Goal: Find specific page/section: Find specific page/section

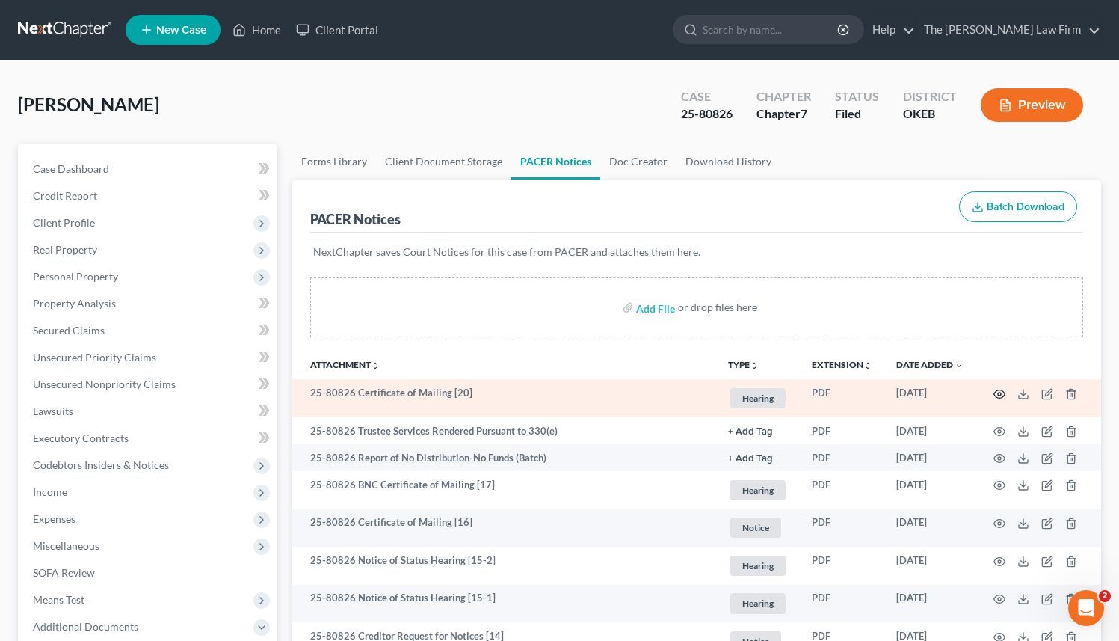
click at [998, 390] on icon "button" at bounding box center [1000, 394] width 12 height 12
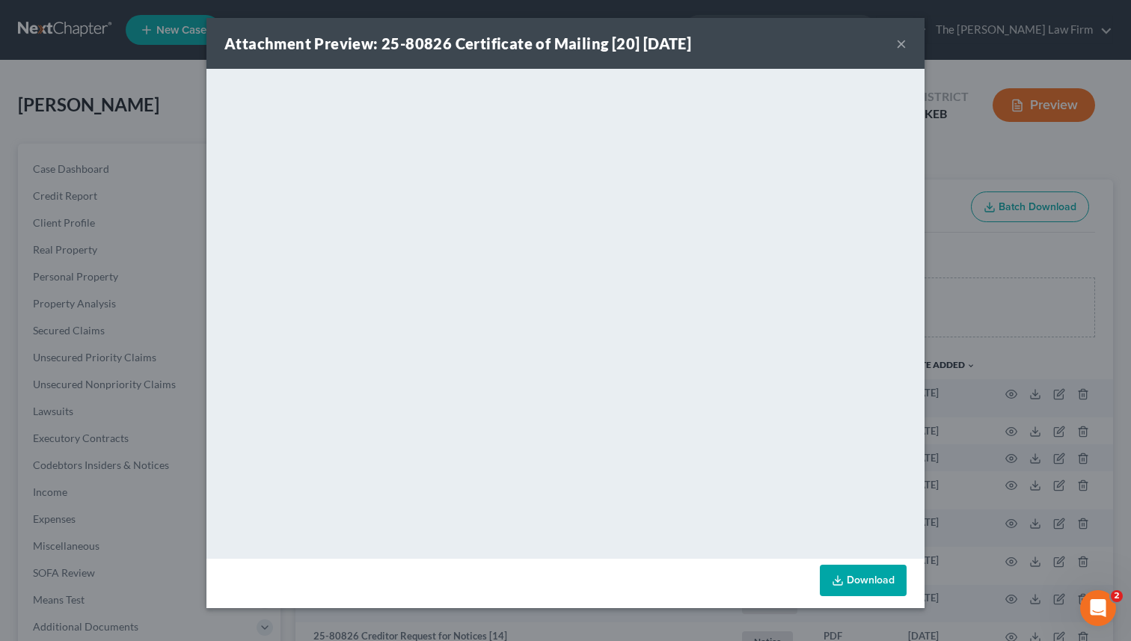
click at [900, 44] on button "×" at bounding box center [901, 43] width 10 height 18
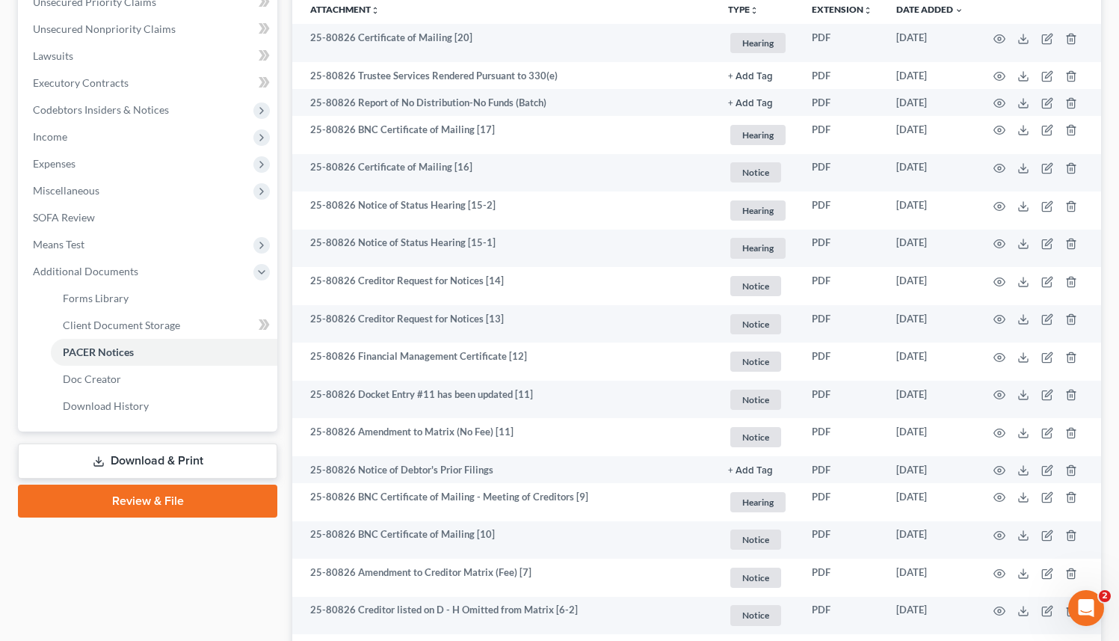
scroll to position [361, 0]
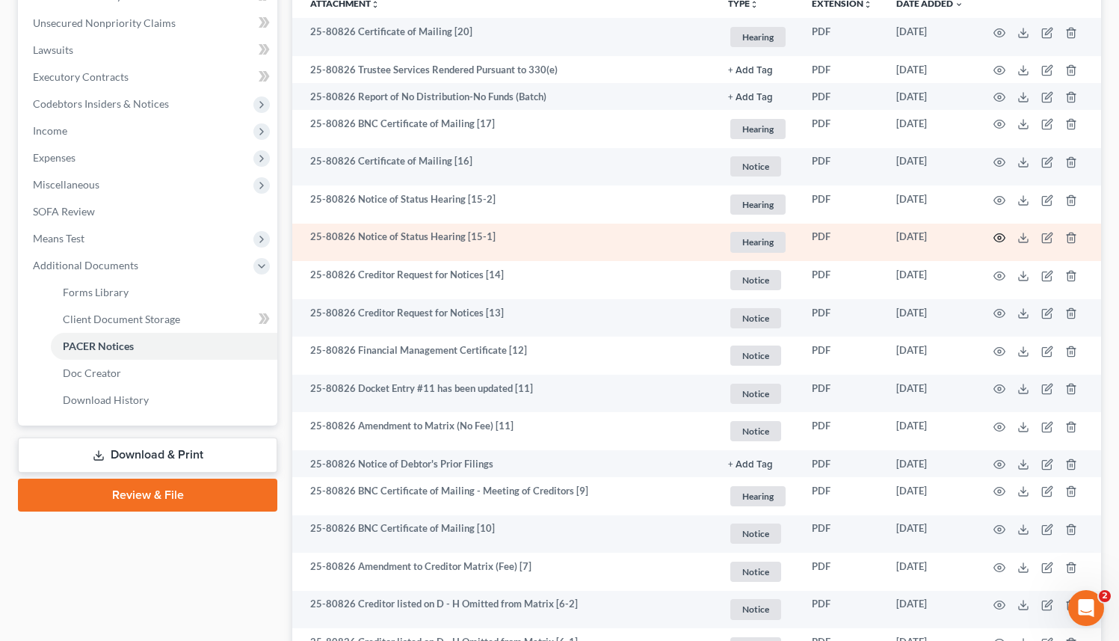
click at [1000, 237] on icon "button" at bounding box center [1000, 238] width 12 height 12
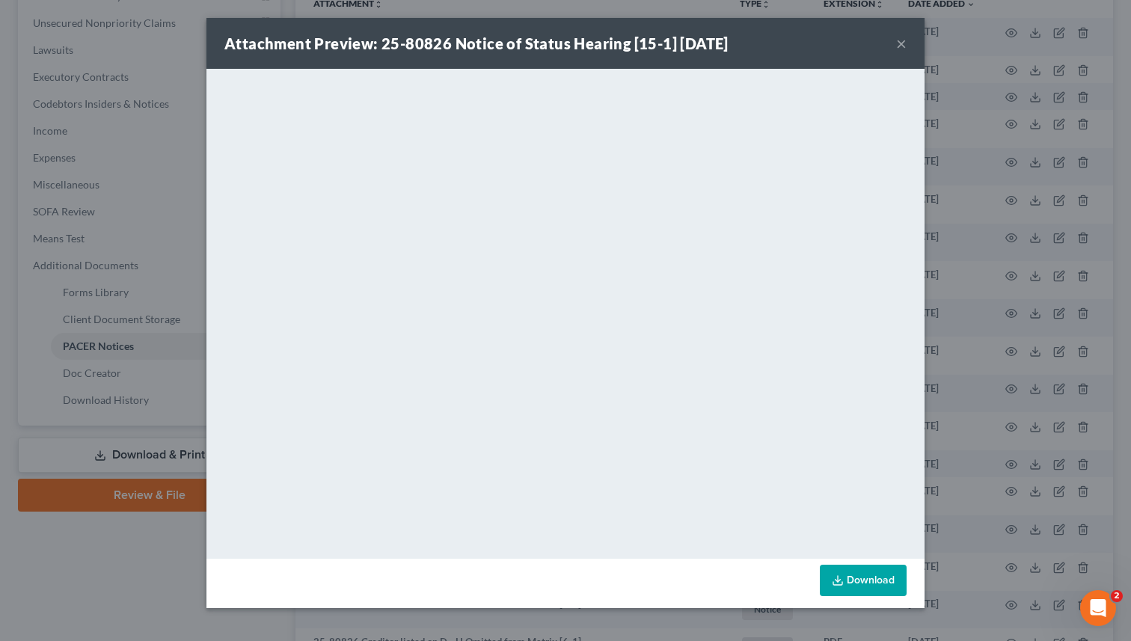
click at [898, 44] on button "×" at bounding box center [901, 43] width 10 height 18
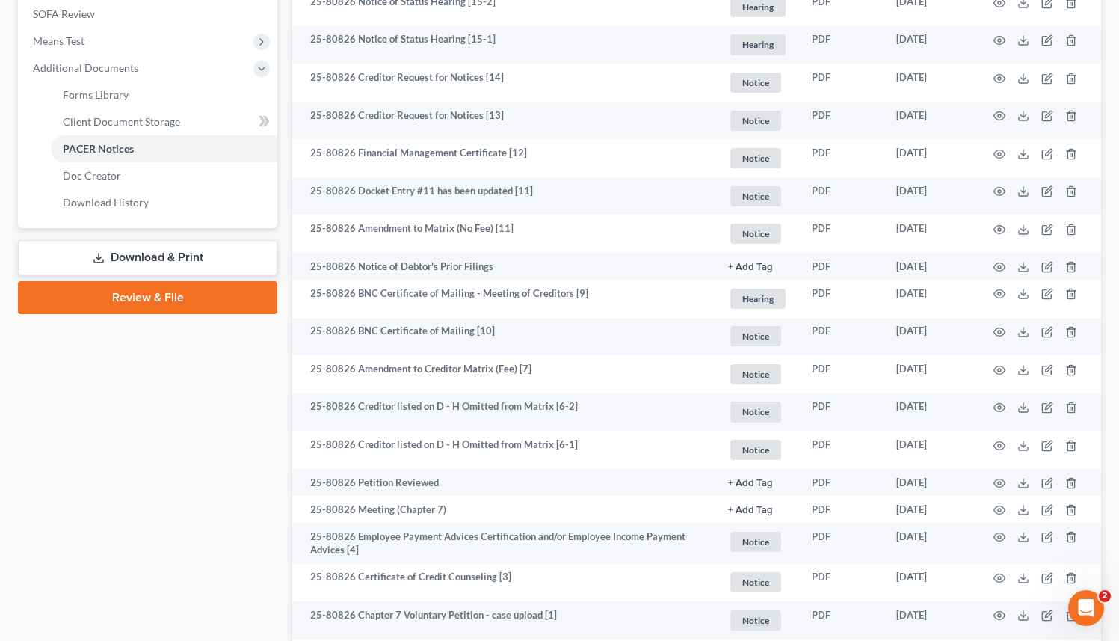
scroll to position [559, 0]
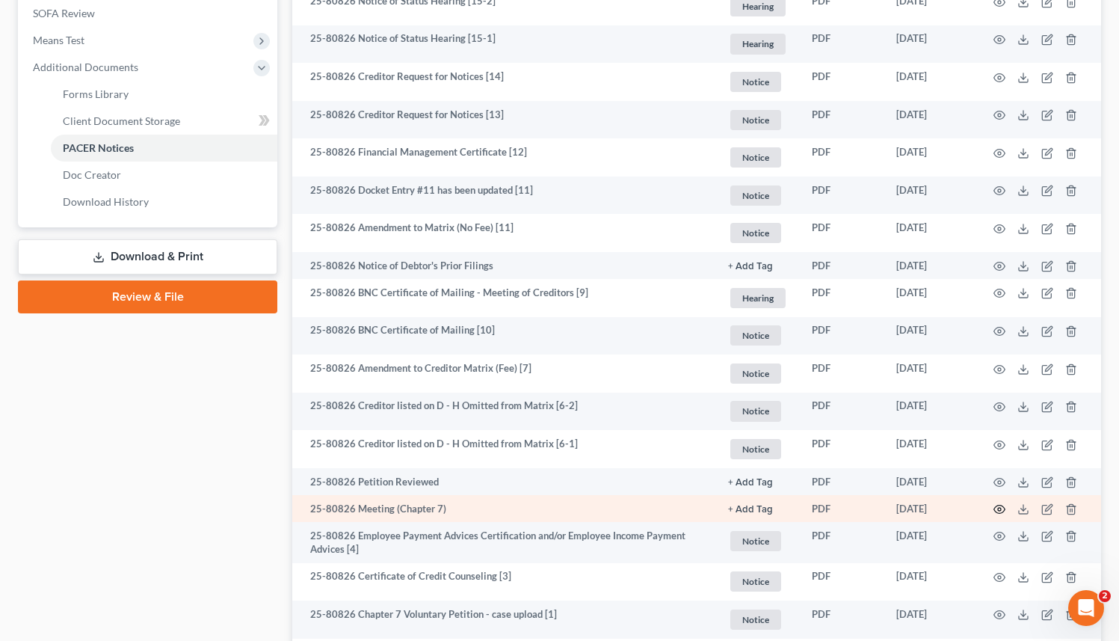
click at [1000, 505] on icon "button" at bounding box center [1000, 509] width 12 height 12
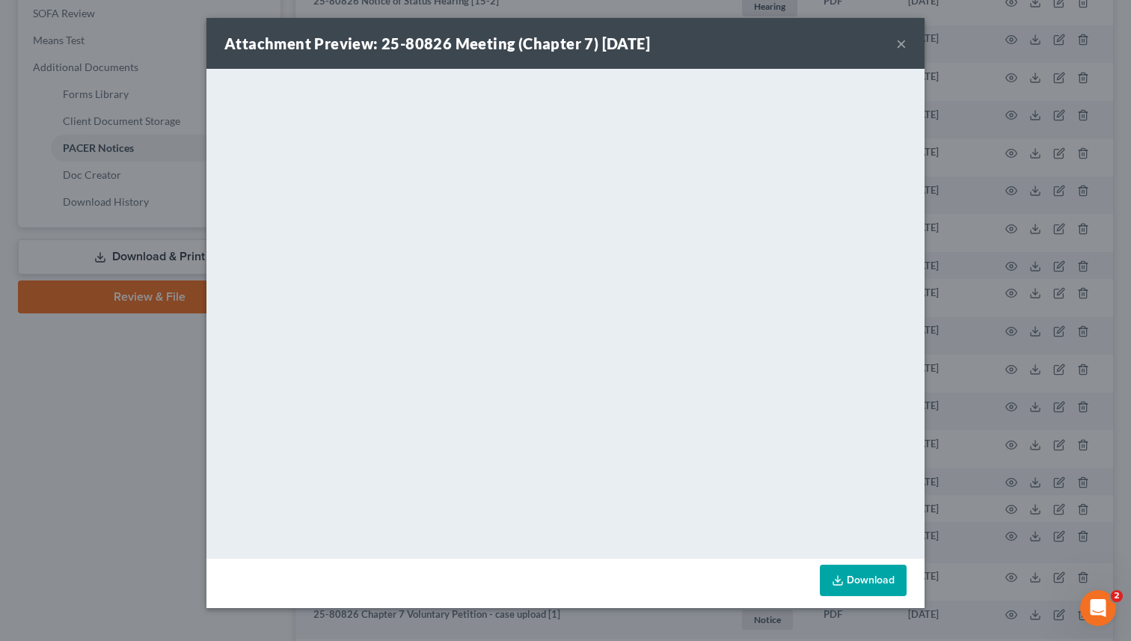
click at [903, 45] on button "×" at bounding box center [901, 43] width 10 height 18
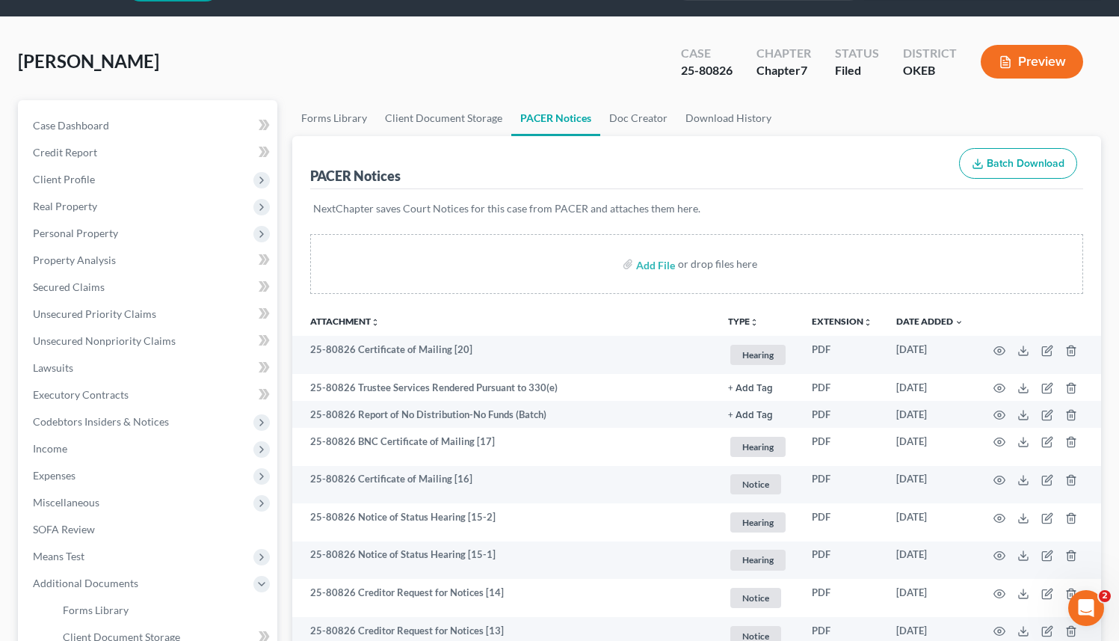
scroll to position [0, 0]
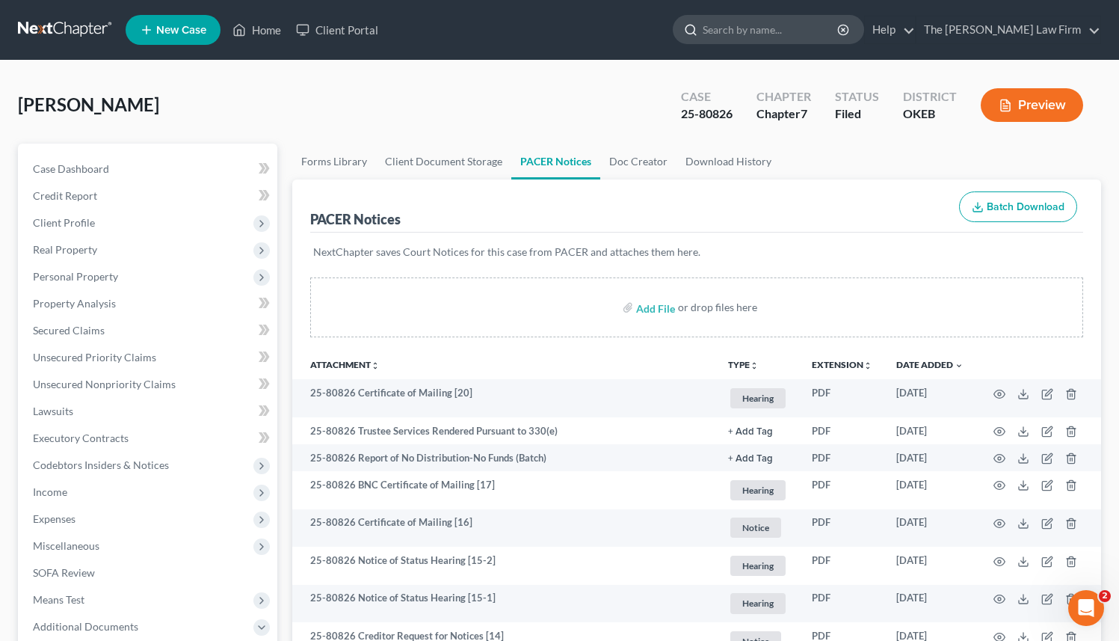
click at [768, 34] on input "search" at bounding box center [771, 30] width 137 height 28
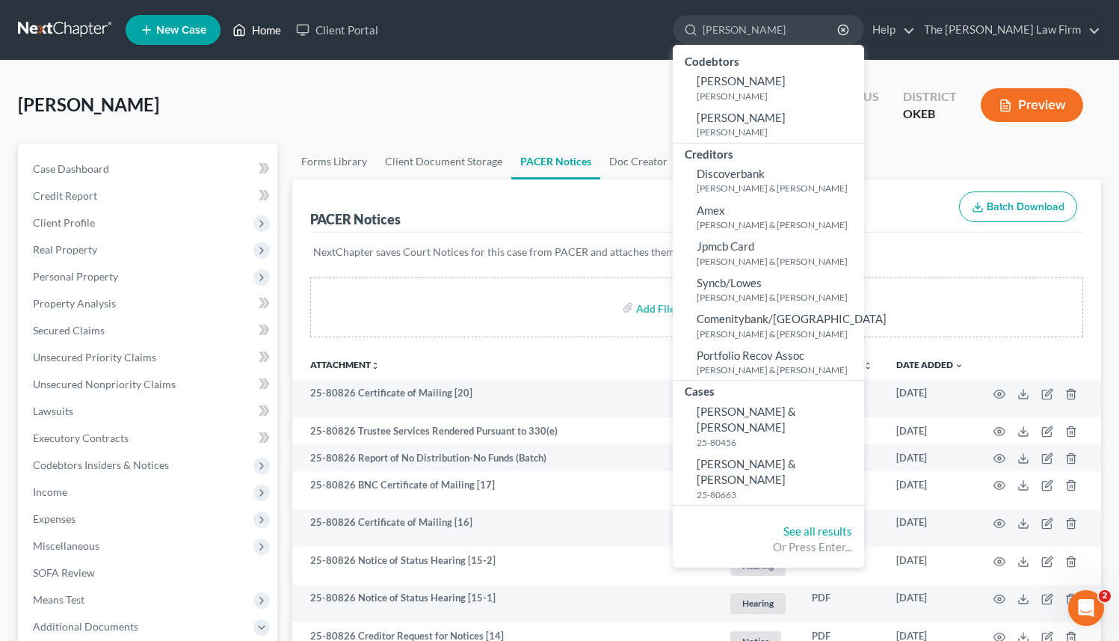
type input "mckee"
click at [254, 31] on link "Home" at bounding box center [257, 29] width 64 height 27
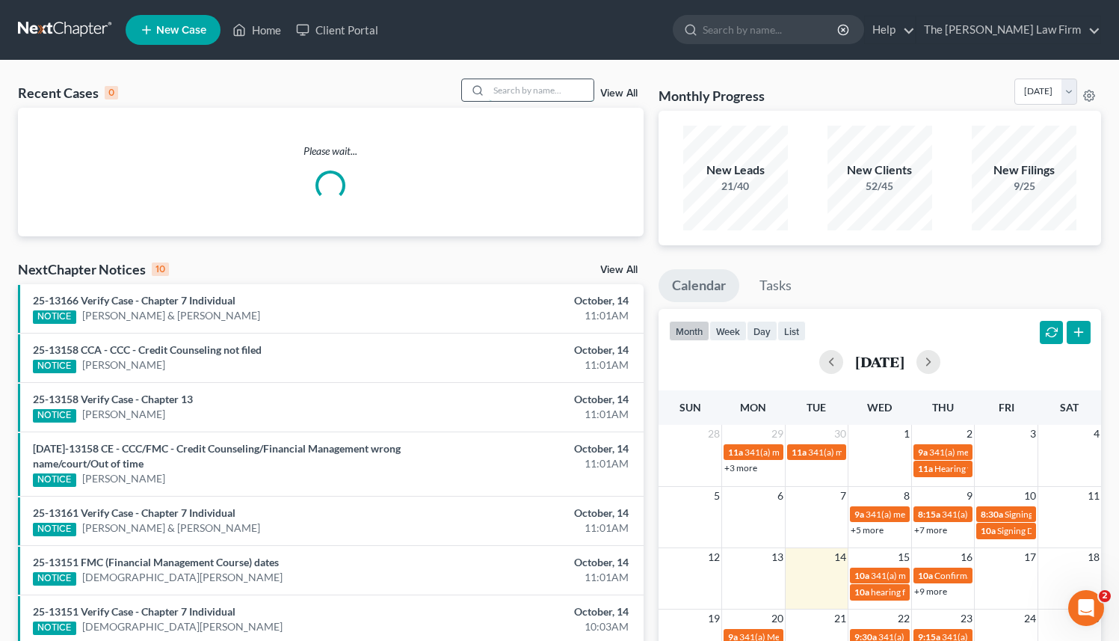
click at [526, 91] on input "search" at bounding box center [541, 90] width 105 height 22
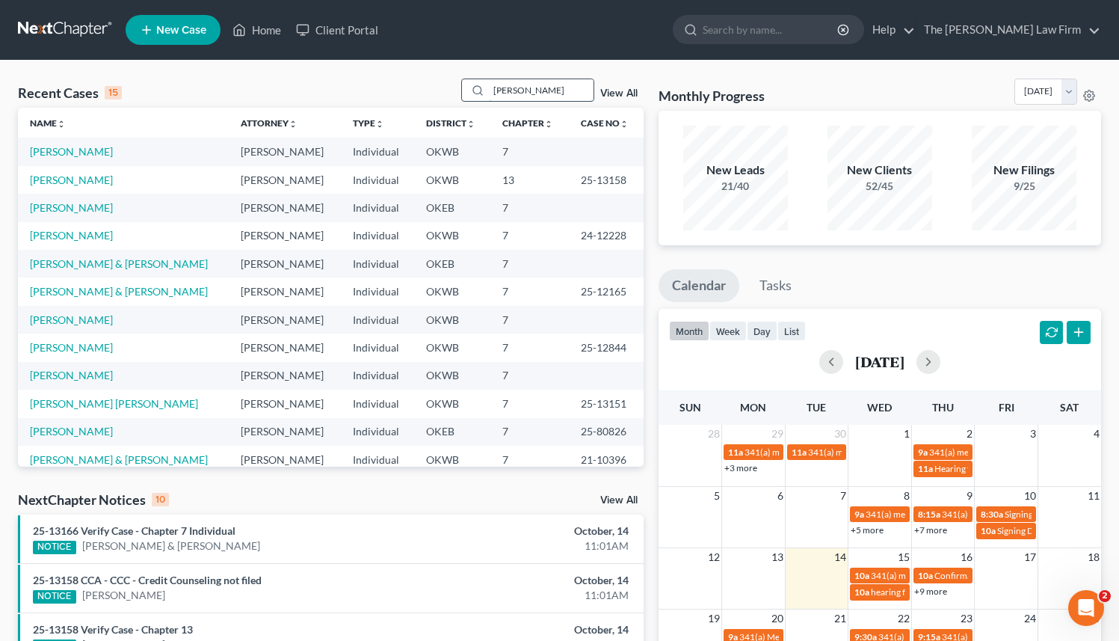
type input "mckee"
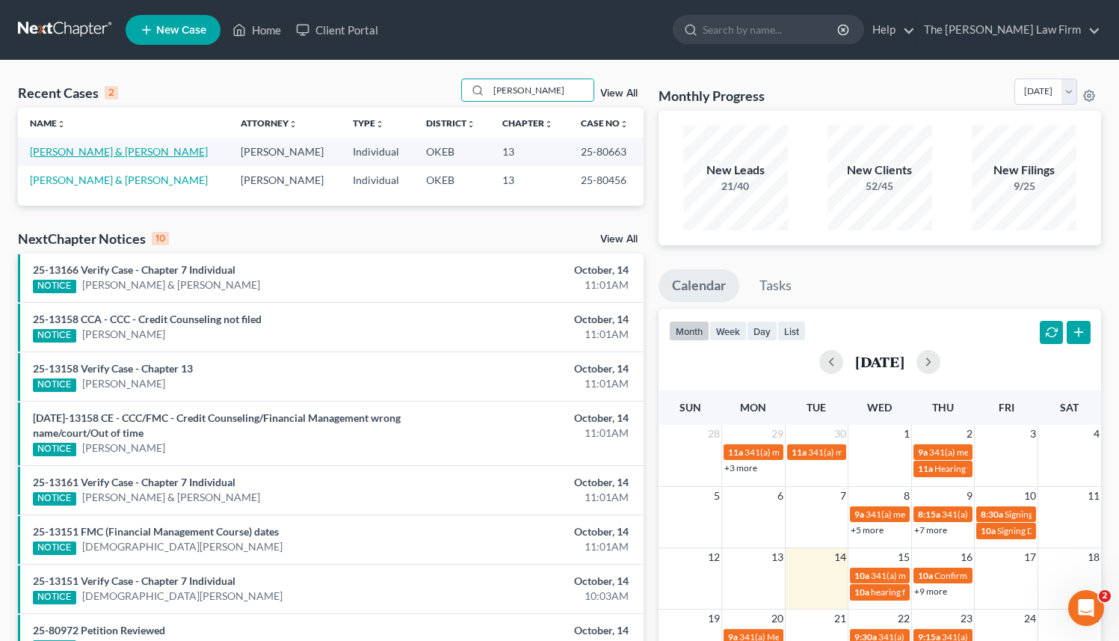
click at [136, 150] on link "[PERSON_NAME] & [PERSON_NAME]" at bounding box center [119, 151] width 178 height 13
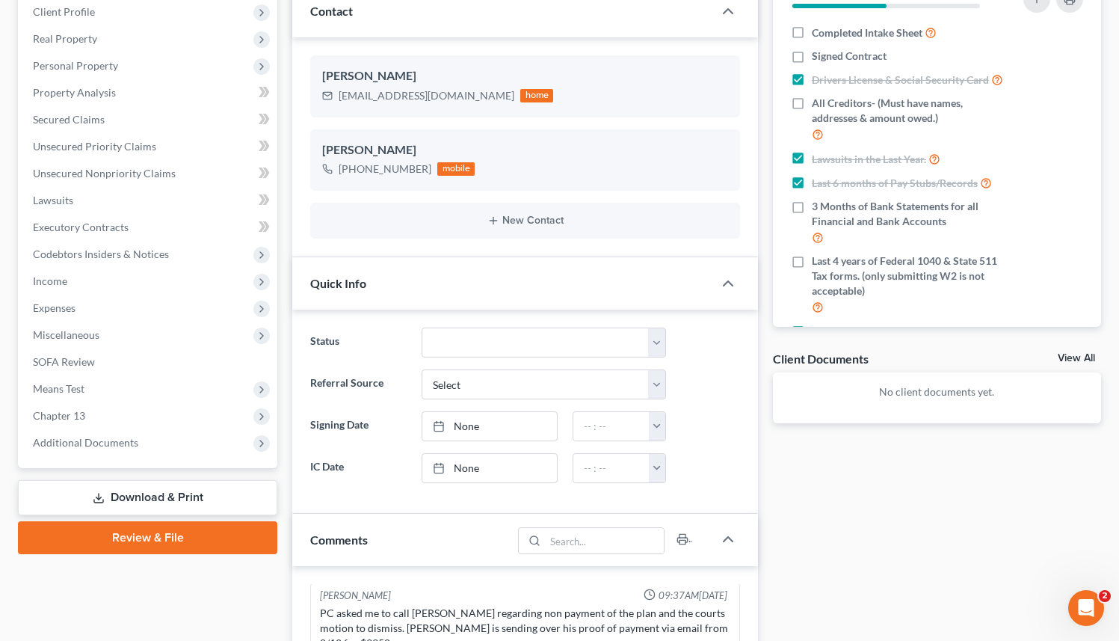
scroll to position [210, 0]
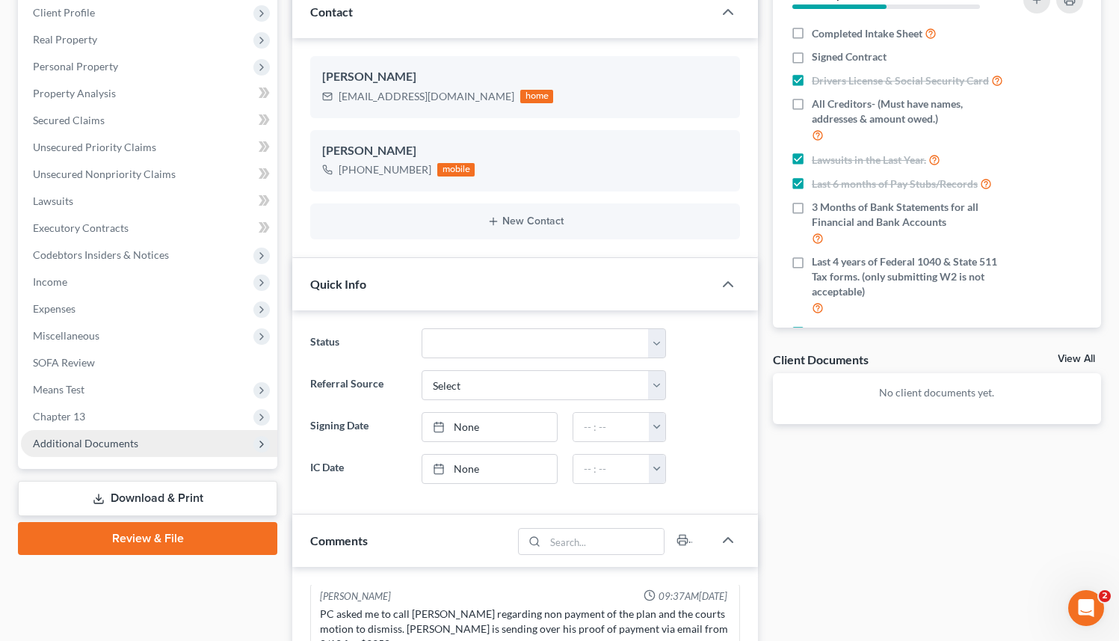
click at [140, 443] on span "Additional Documents" at bounding box center [149, 443] width 256 height 27
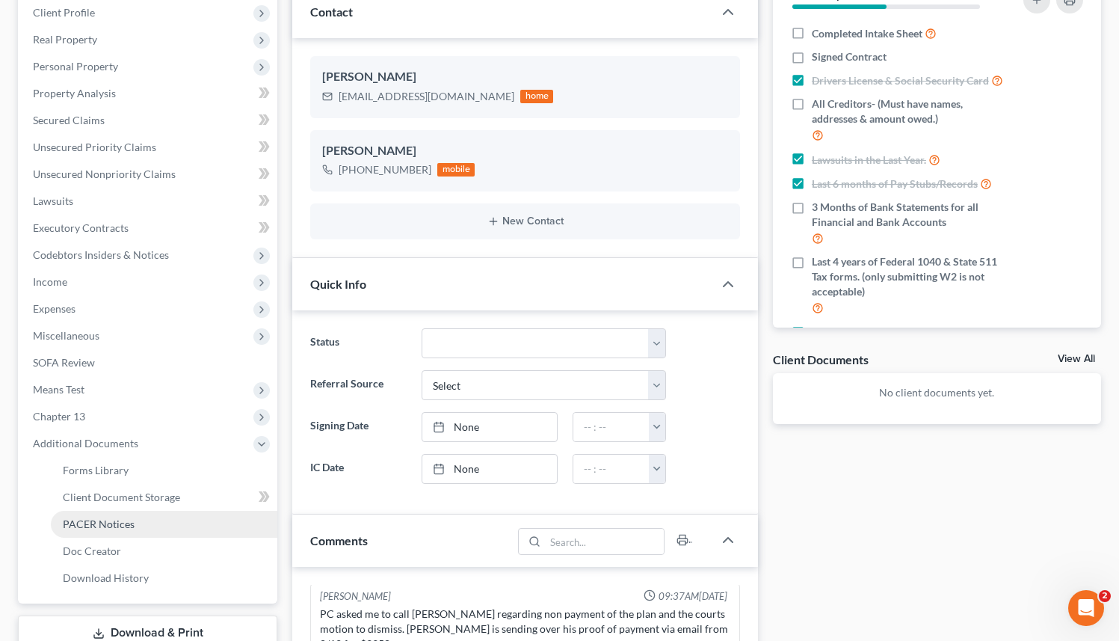
click at [99, 524] on span "PACER Notices" at bounding box center [99, 523] width 72 height 13
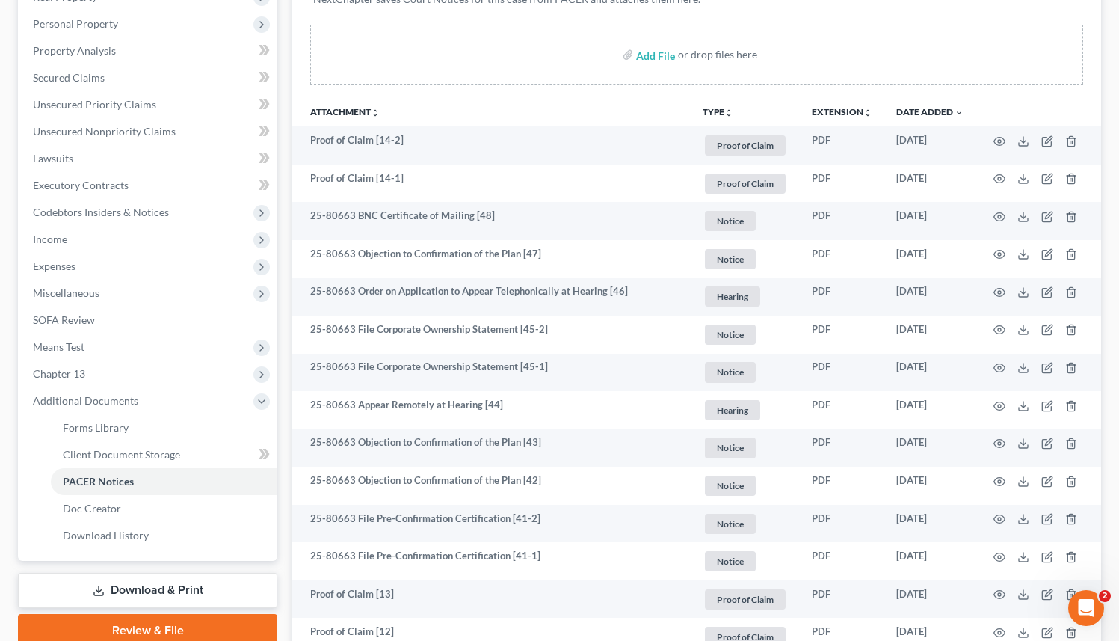
scroll to position [259, 0]
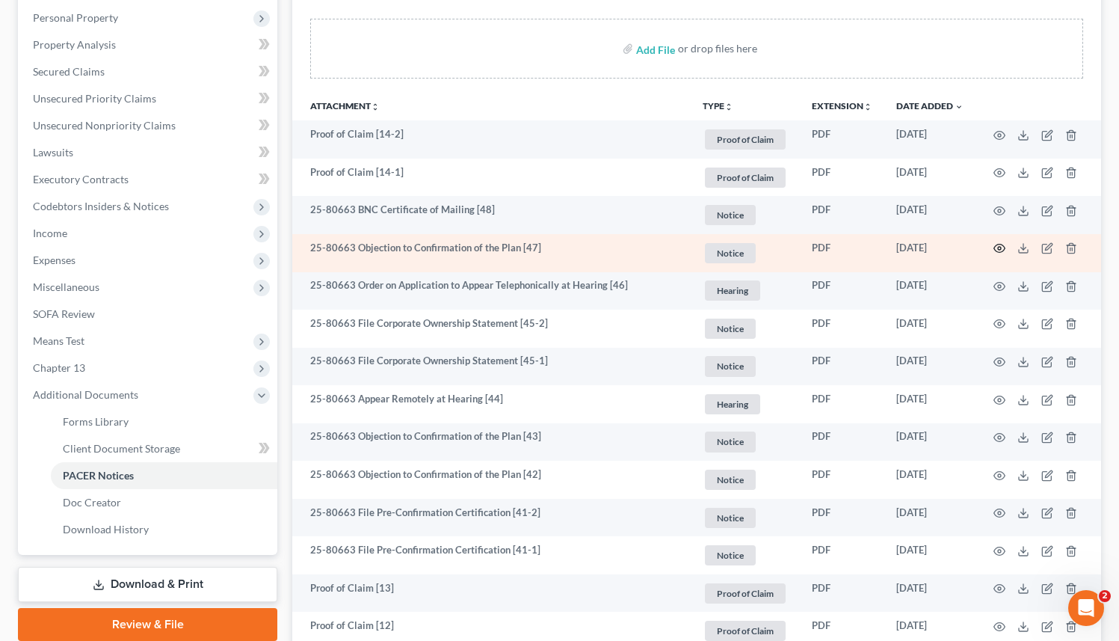
click at [997, 246] on icon "button" at bounding box center [1000, 248] width 12 height 12
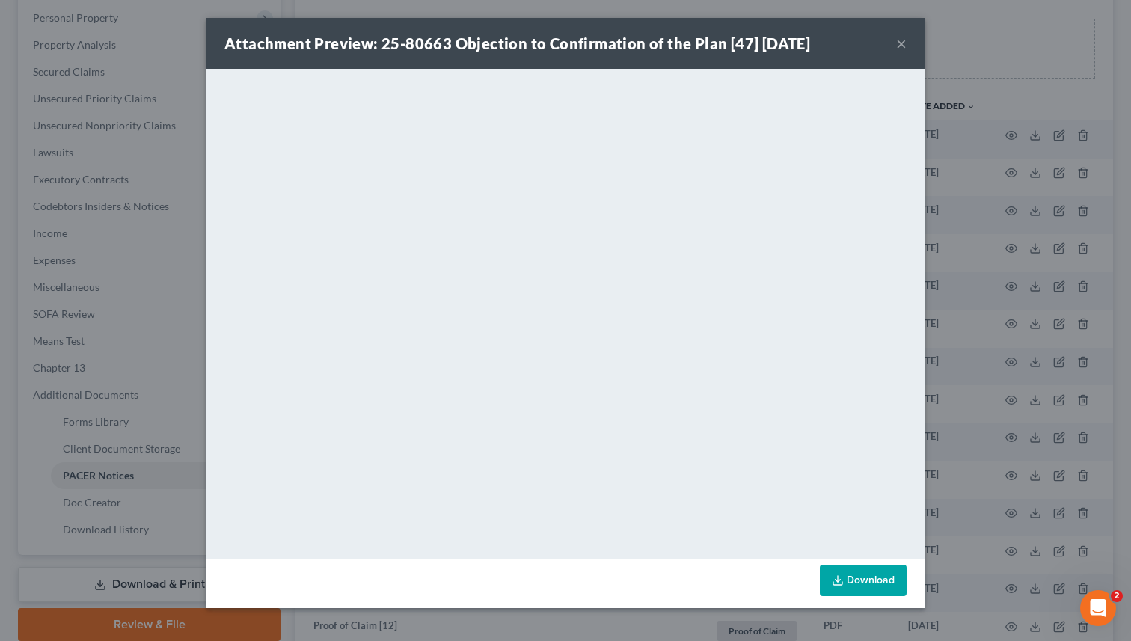
click at [900, 47] on button "×" at bounding box center [901, 43] width 10 height 18
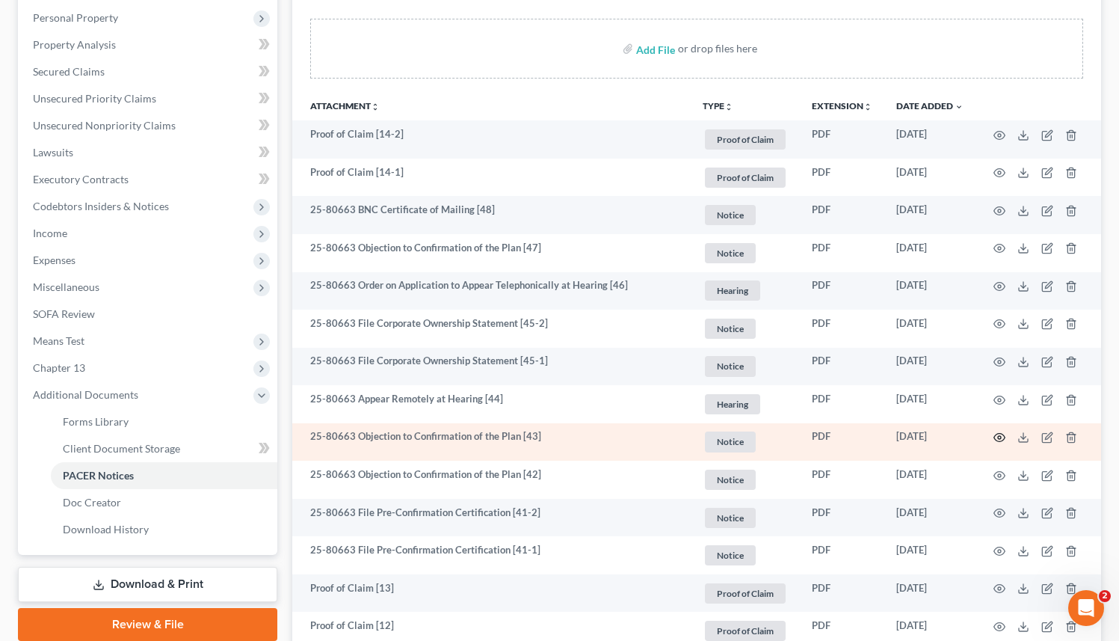
click at [996, 437] on icon "button" at bounding box center [1000, 437] width 12 height 12
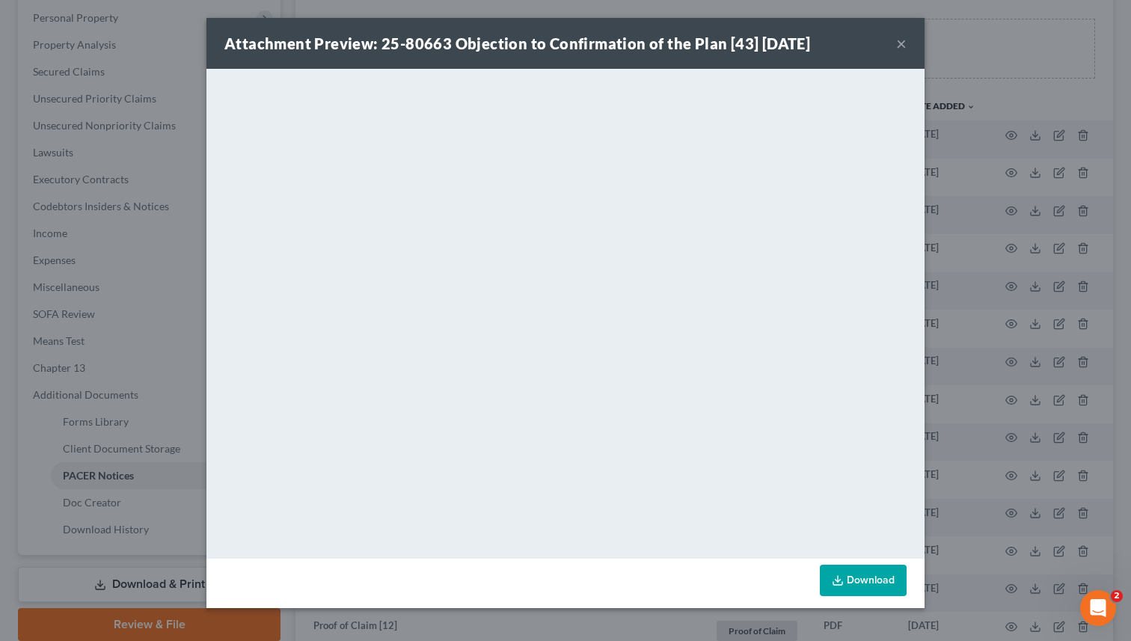
click at [903, 40] on button "×" at bounding box center [901, 43] width 10 height 18
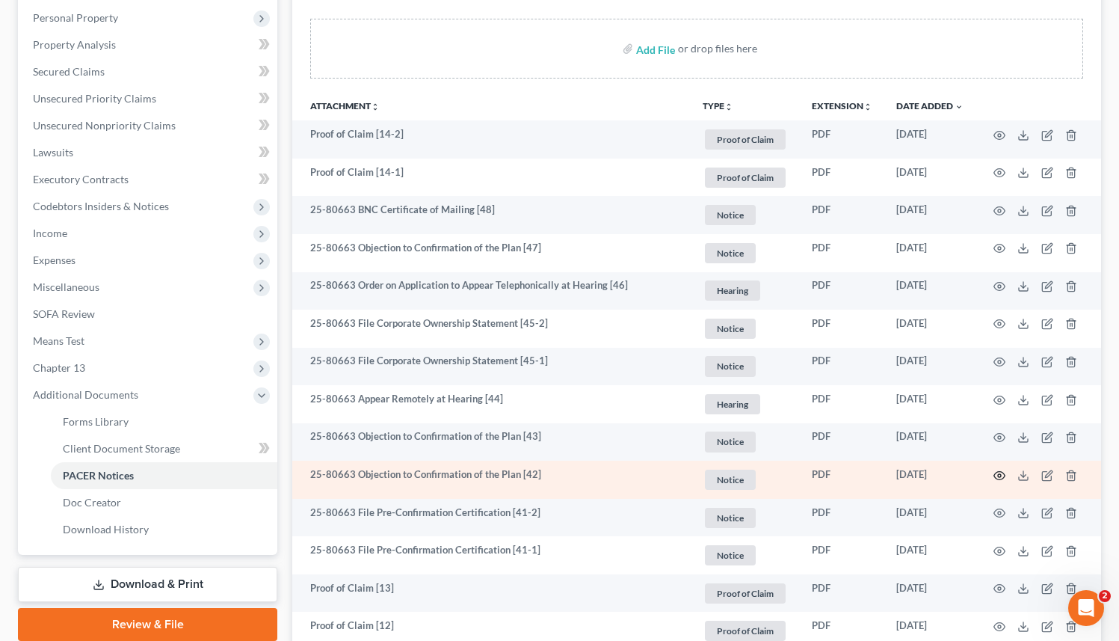
click at [1001, 472] on icon "button" at bounding box center [1000, 476] width 12 height 12
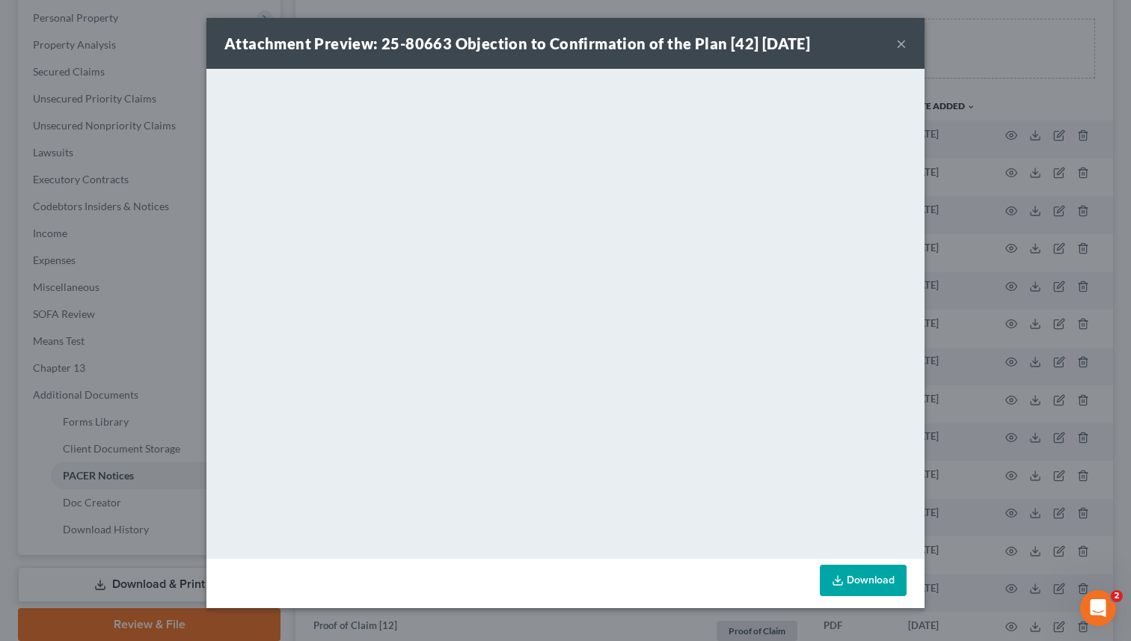
click at [901, 46] on button "×" at bounding box center [901, 43] width 10 height 18
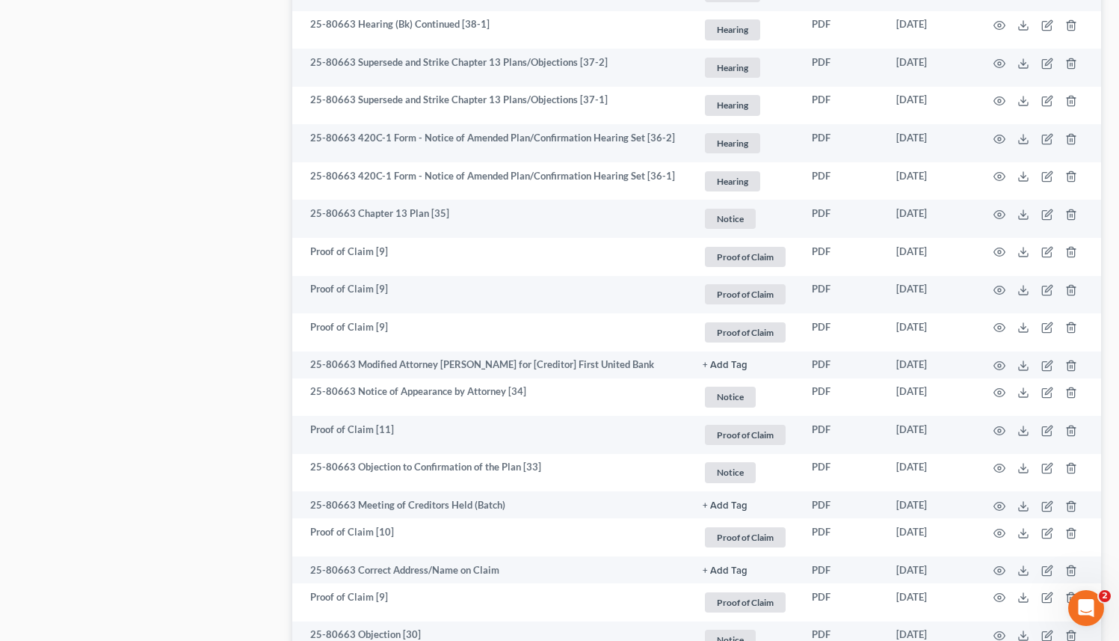
scroll to position [1009, 0]
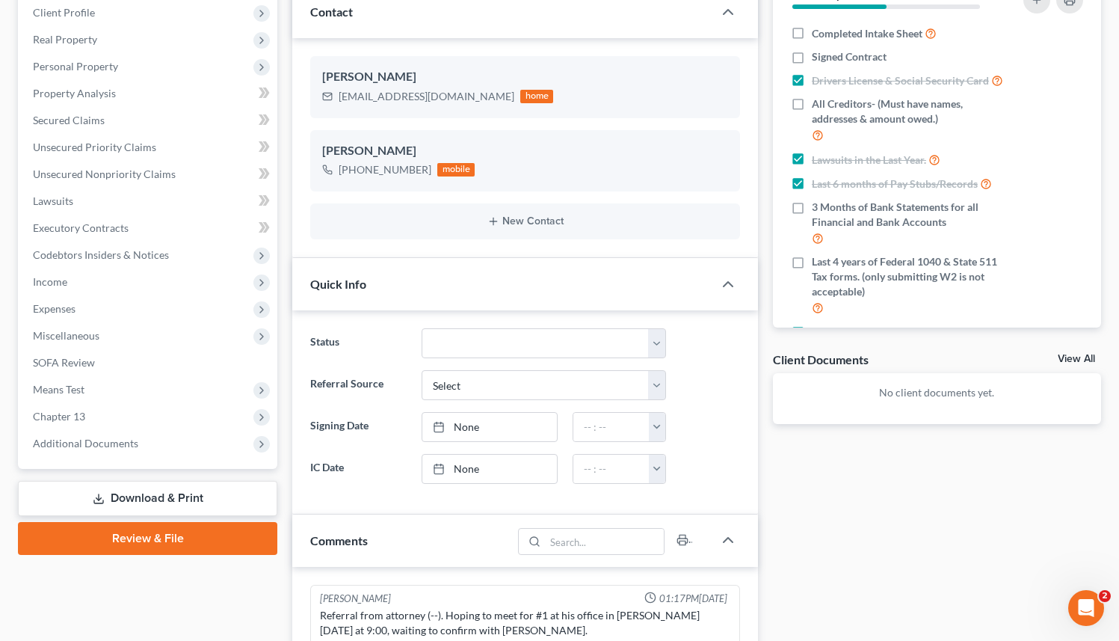
scroll to position [1693, 0]
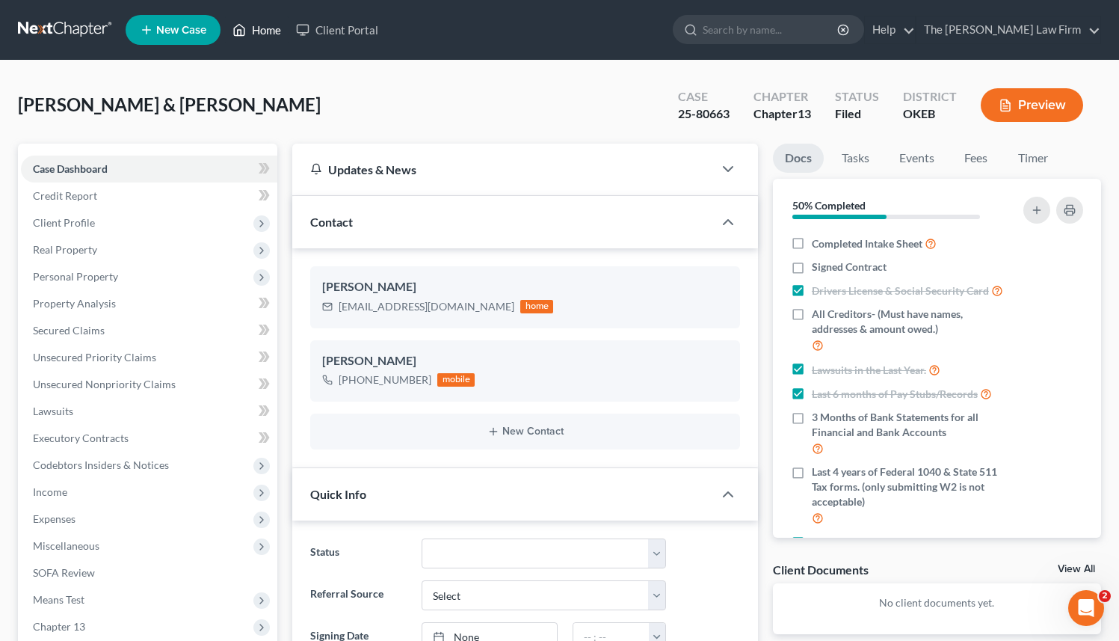
click at [266, 25] on link "Home" at bounding box center [257, 29] width 64 height 27
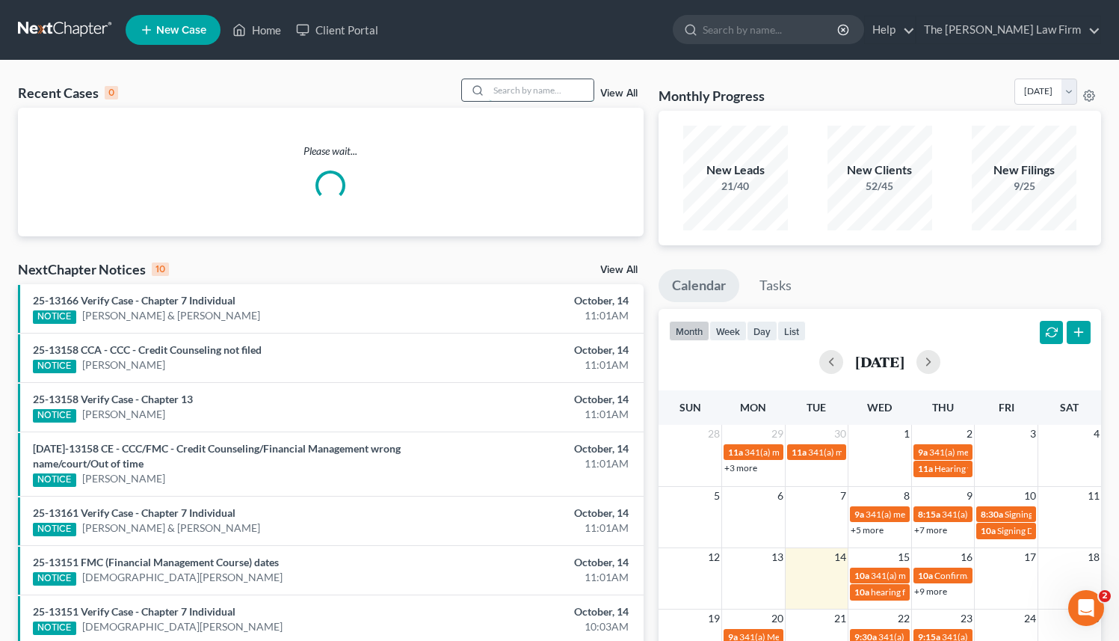
click at [508, 86] on input "search" at bounding box center [541, 90] width 105 height 22
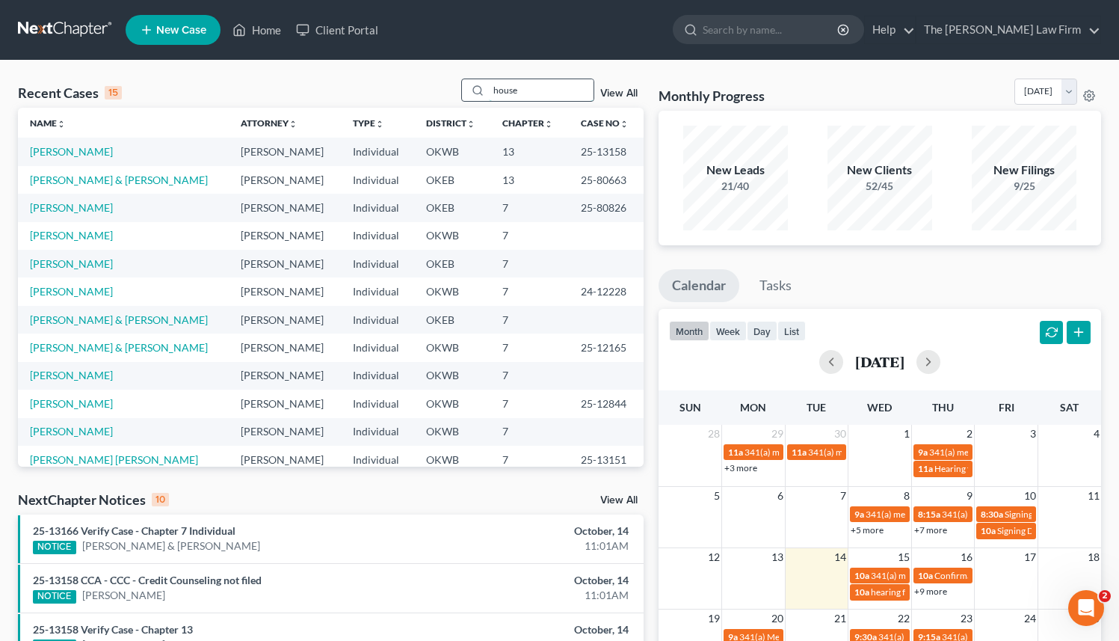
type input "house"
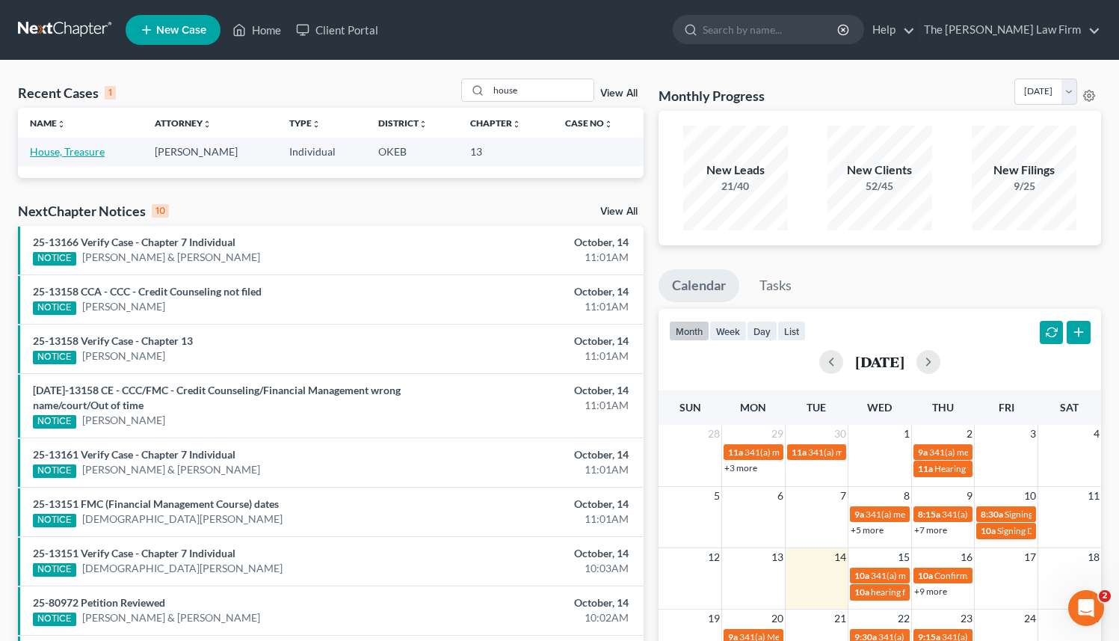
click at [73, 152] on link "House, Treasure" at bounding box center [67, 151] width 75 height 13
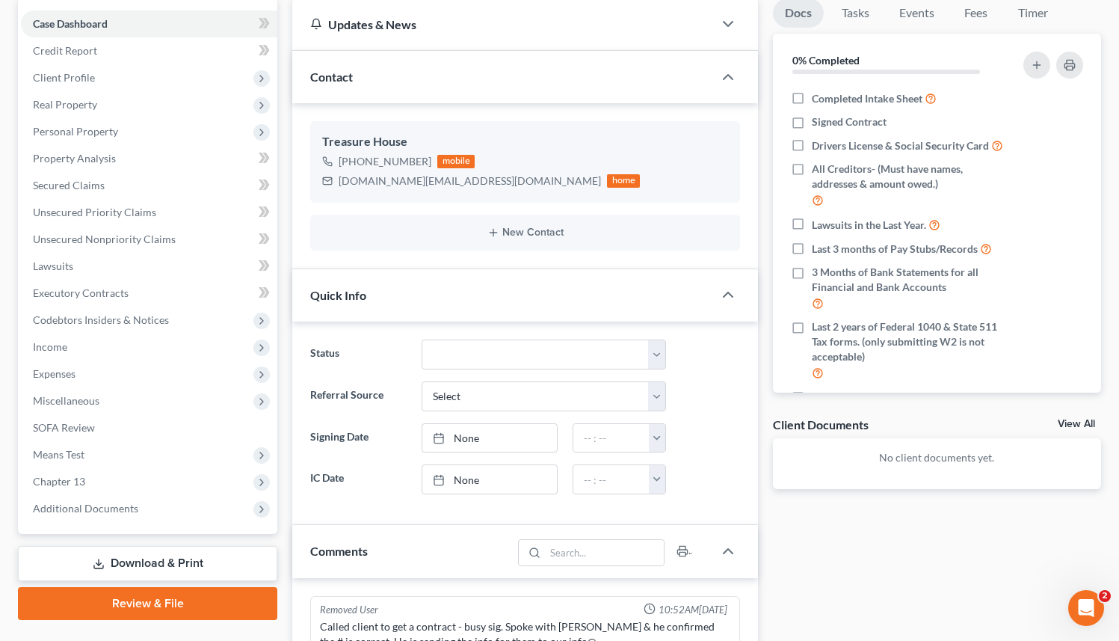
scroll to position [147, 0]
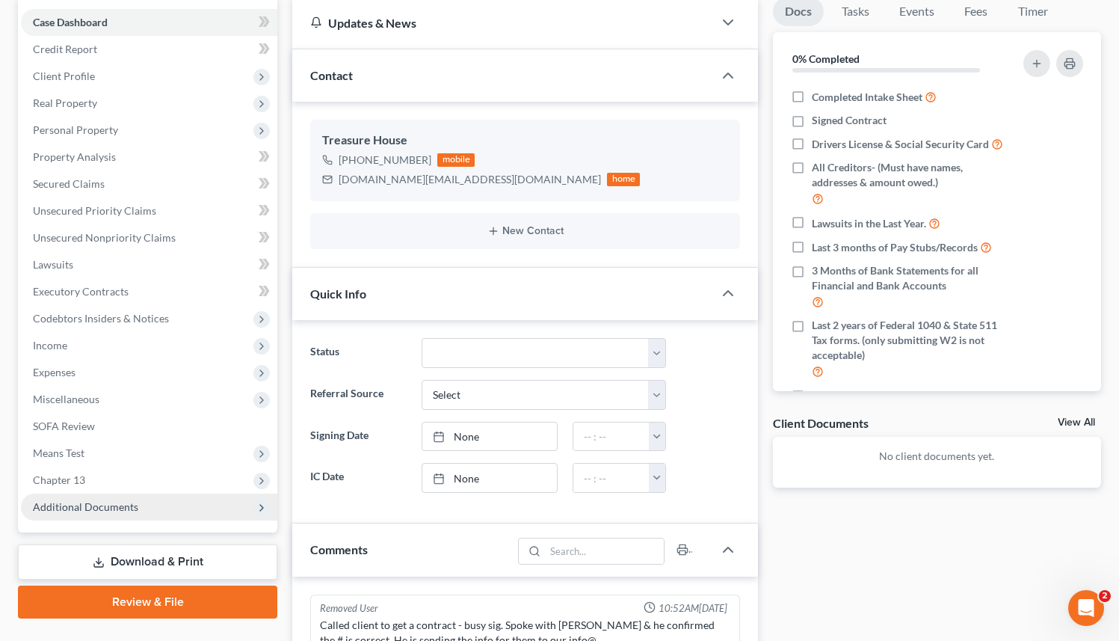
click at [106, 505] on span "Additional Documents" at bounding box center [85, 506] width 105 height 13
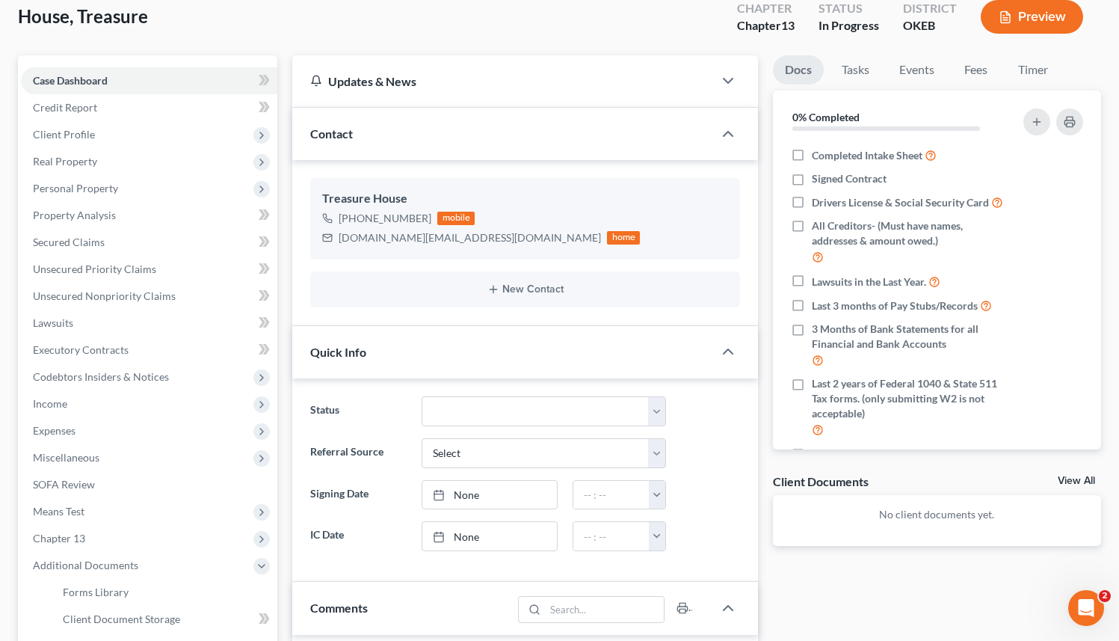
scroll to position [0, 0]
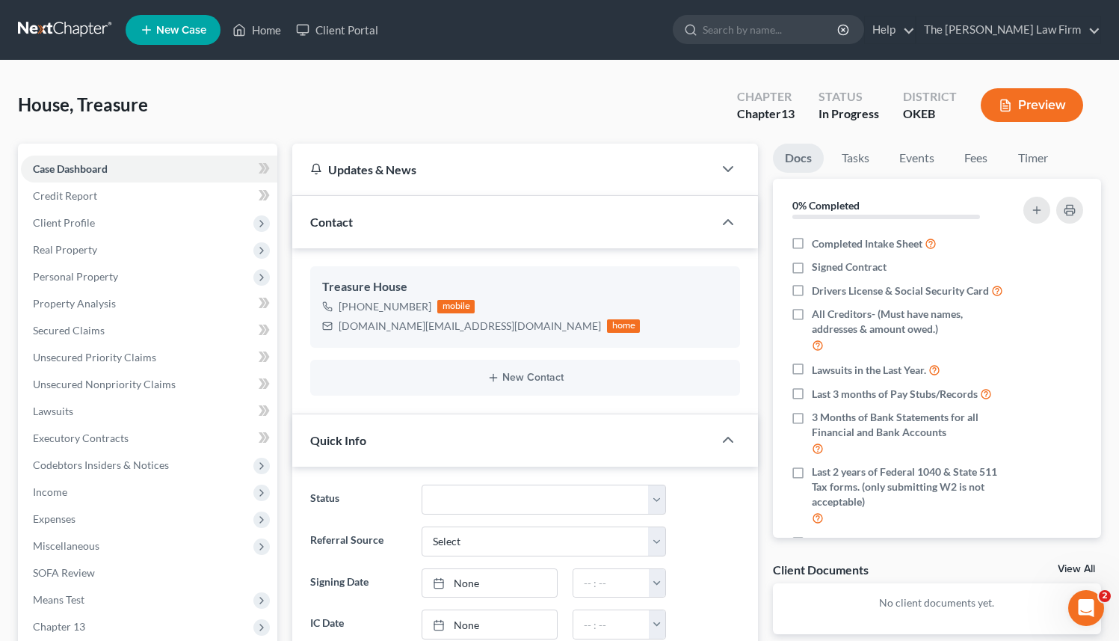
click at [348, 221] on span "Contact" at bounding box center [331, 222] width 43 height 14
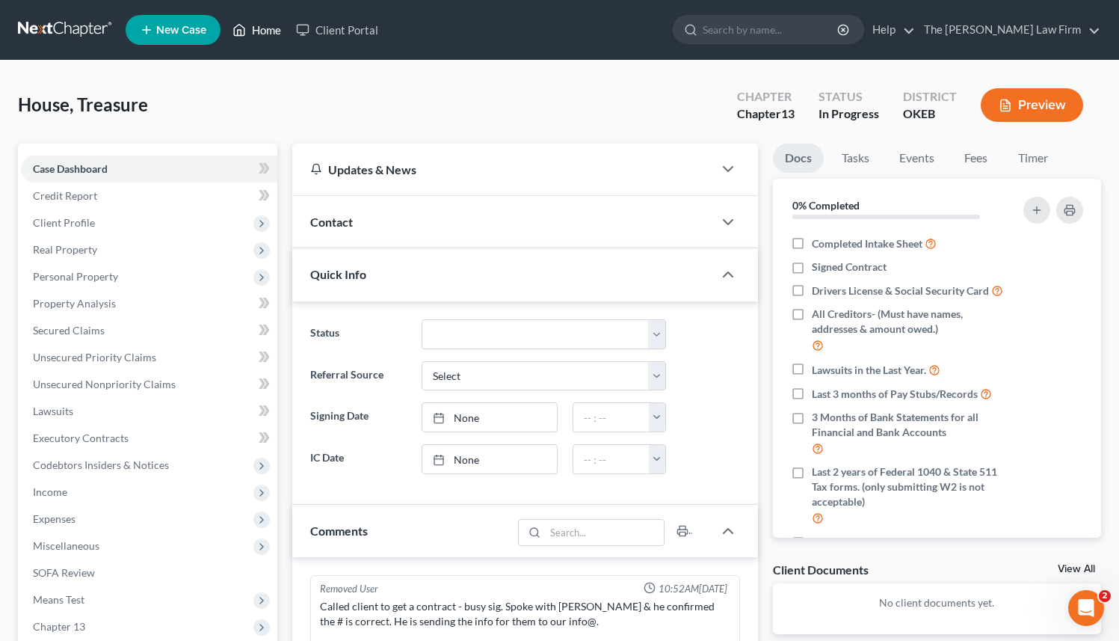
click at [260, 34] on link "Home" at bounding box center [257, 29] width 64 height 27
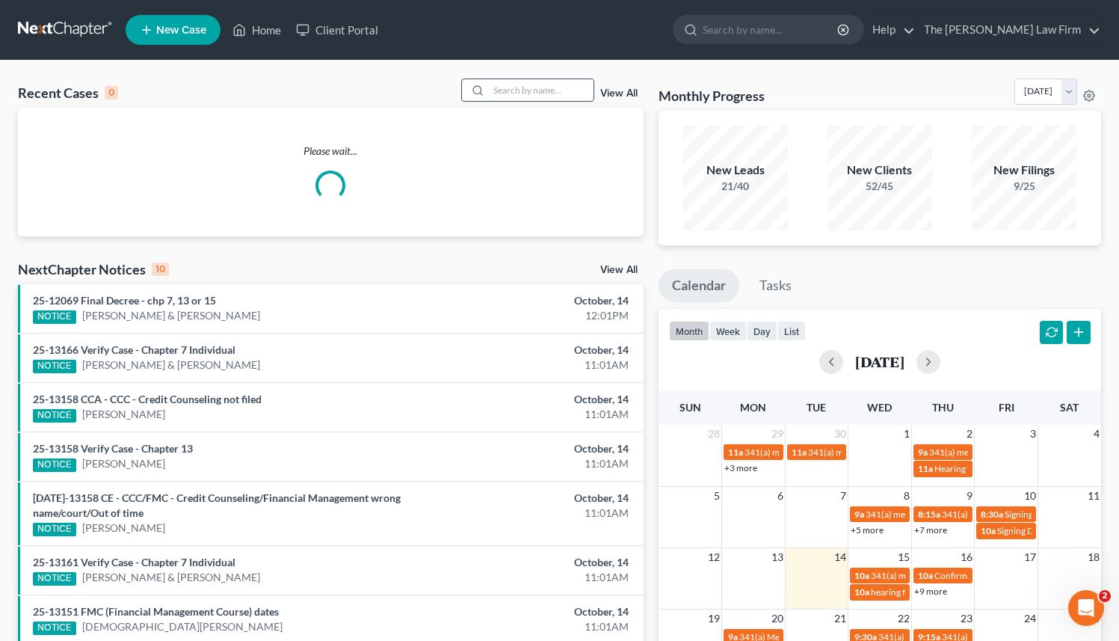
click at [512, 93] on input "search" at bounding box center [541, 90] width 105 height 22
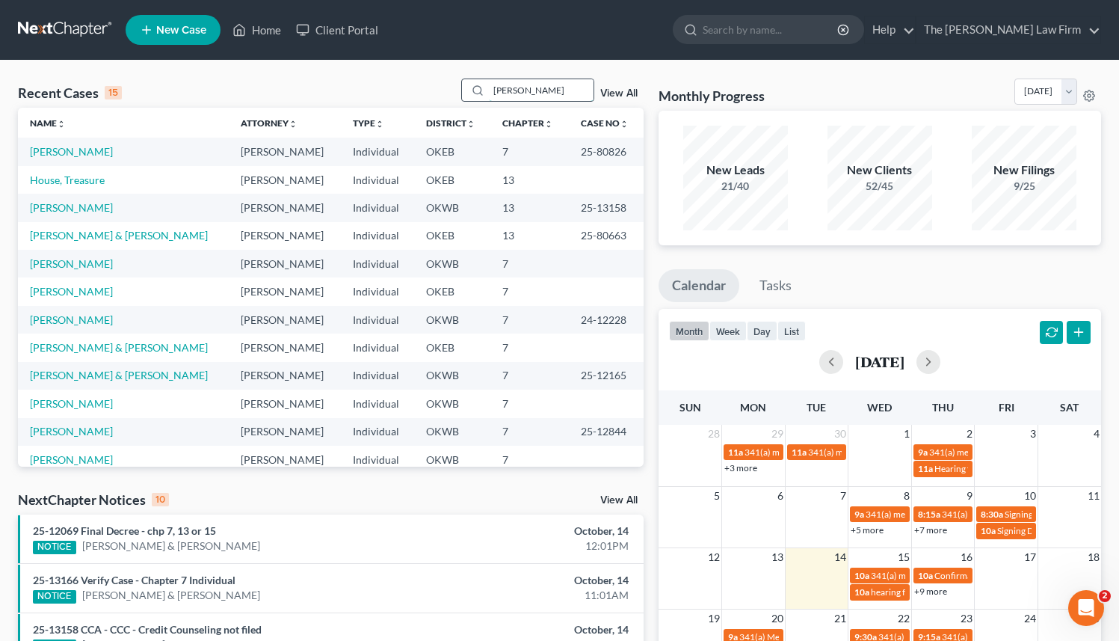
type input "[PERSON_NAME]"
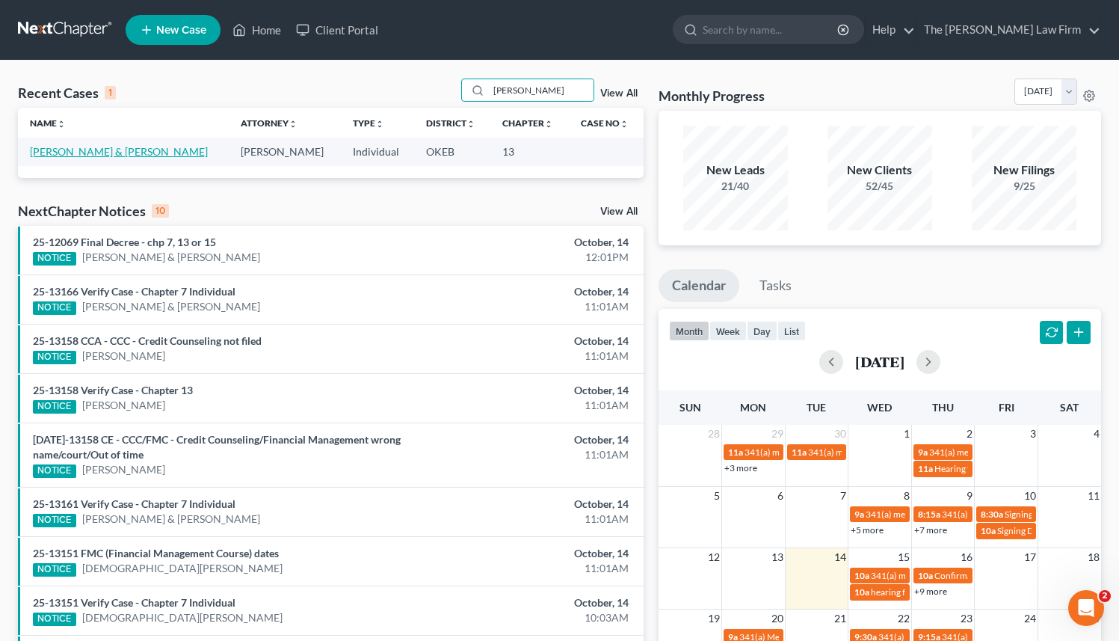
click at [135, 150] on link "[PERSON_NAME] & [PERSON_NAME]" at bounding box center [119, 151] width 178 height 13
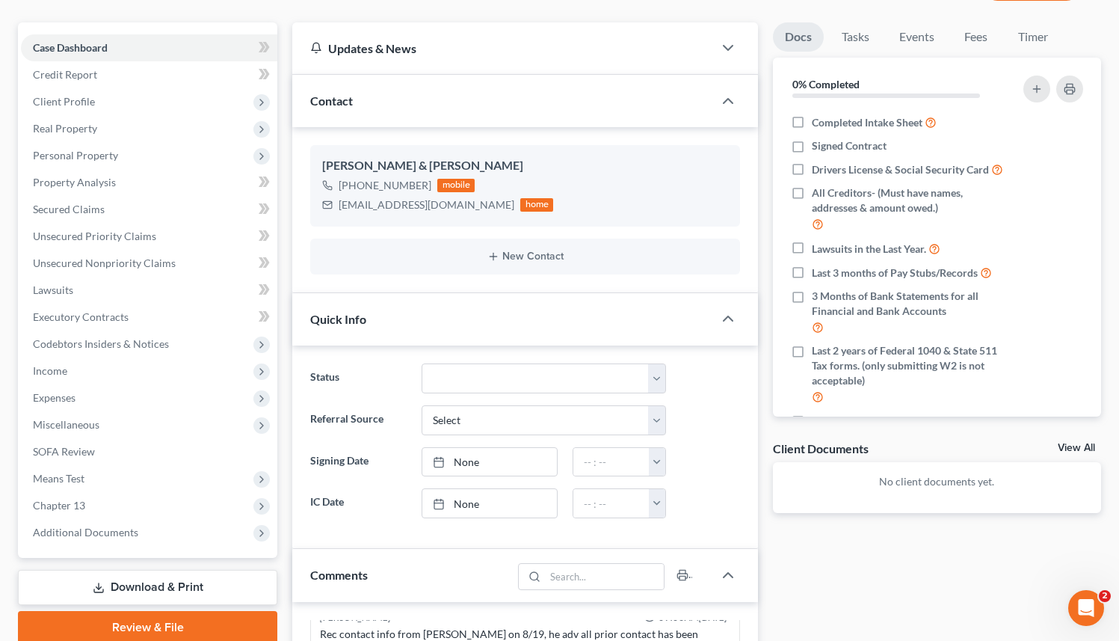
scroll to position [104, 0]
